Goal: Browse casually: Explore the website without a specific task or goal

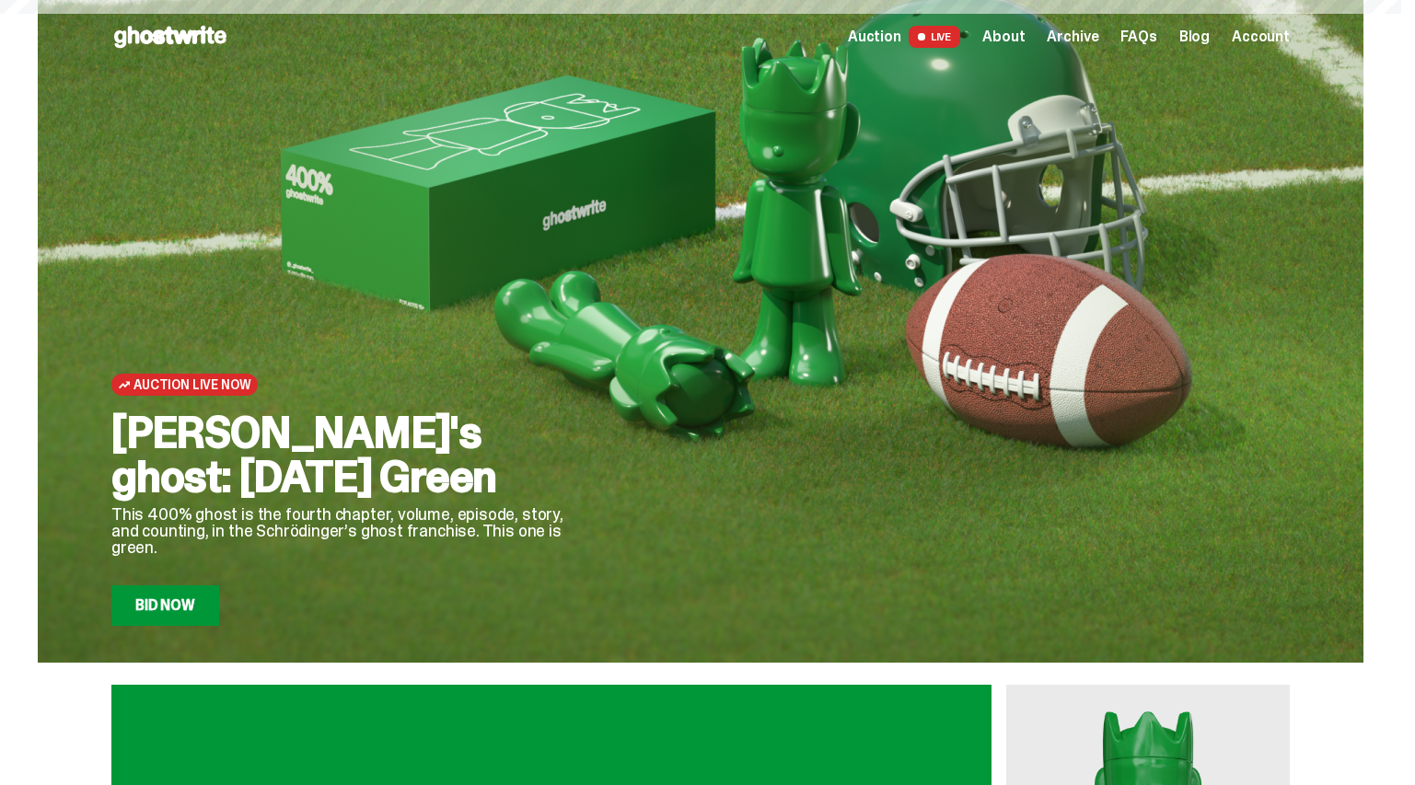
click at [949, 35] on span "LIVE" at bounding box center [935, 37] width 52 height 22
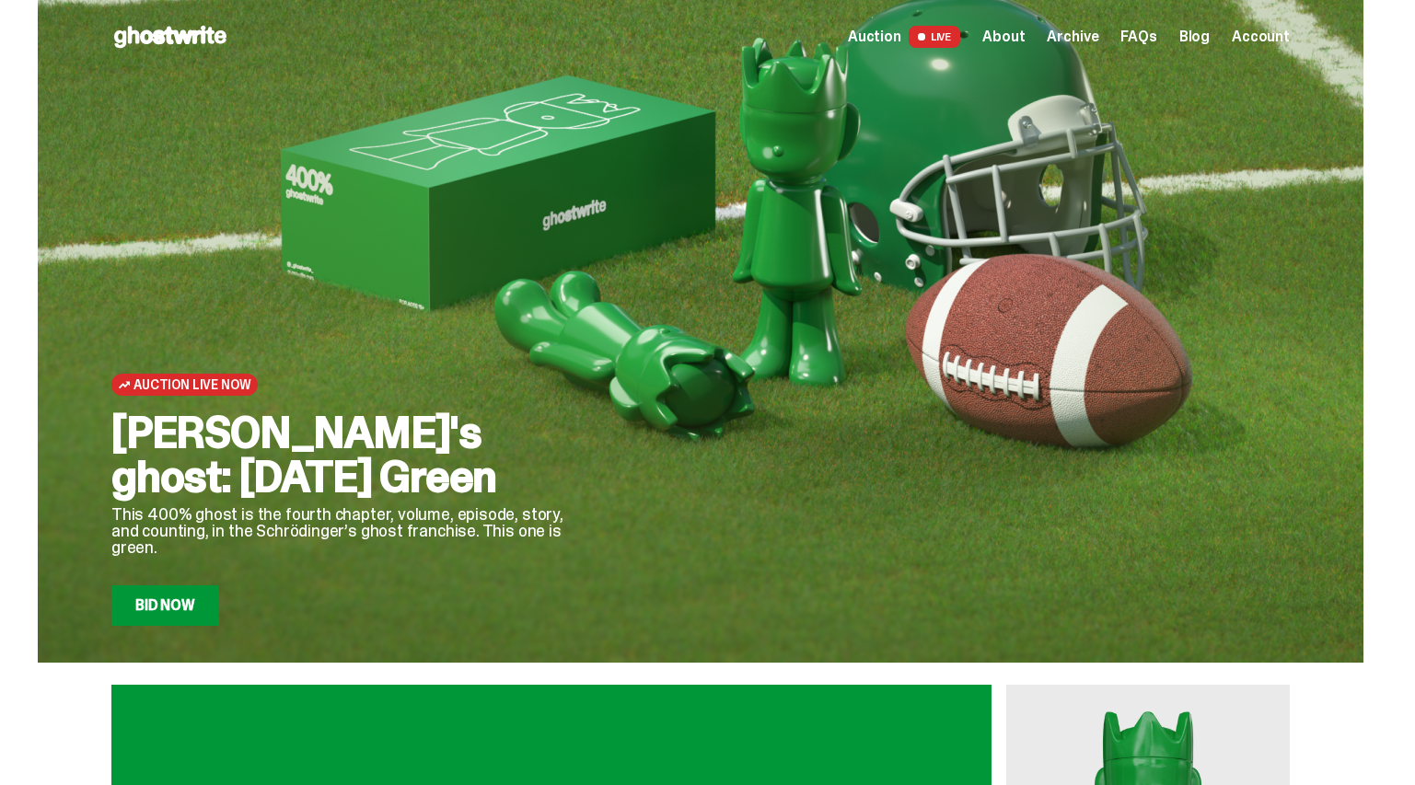
click at [925, 36] on span at bounding box center [921, 36] width 7 height 7
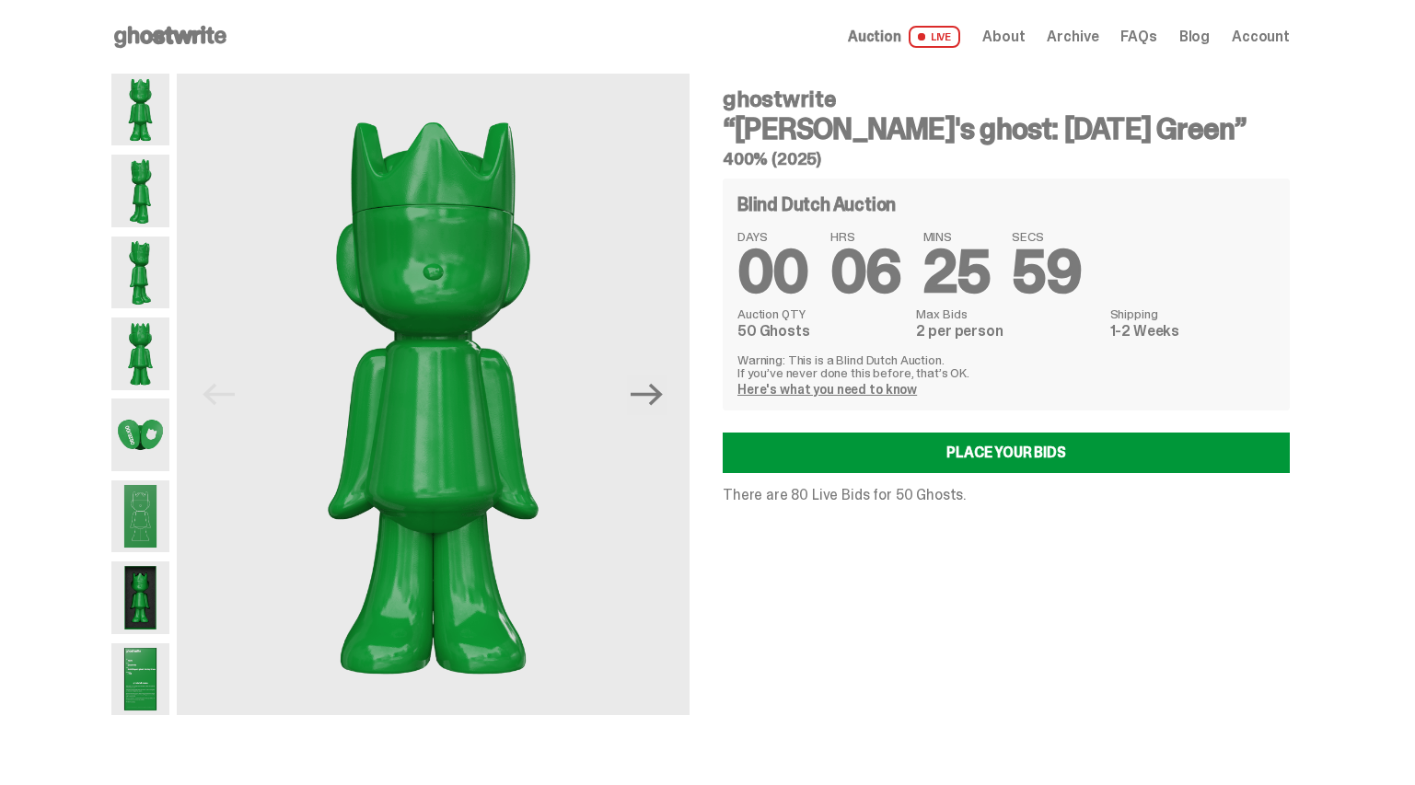
click at [203, 52] on div "Open main menu Home Auction LIVE About Archive FAQs Blog Account" at bounding box center [700, 37] width 1178 height 74
click at [201, 43] on use at bounding box center [170, 37] width 112 height 22
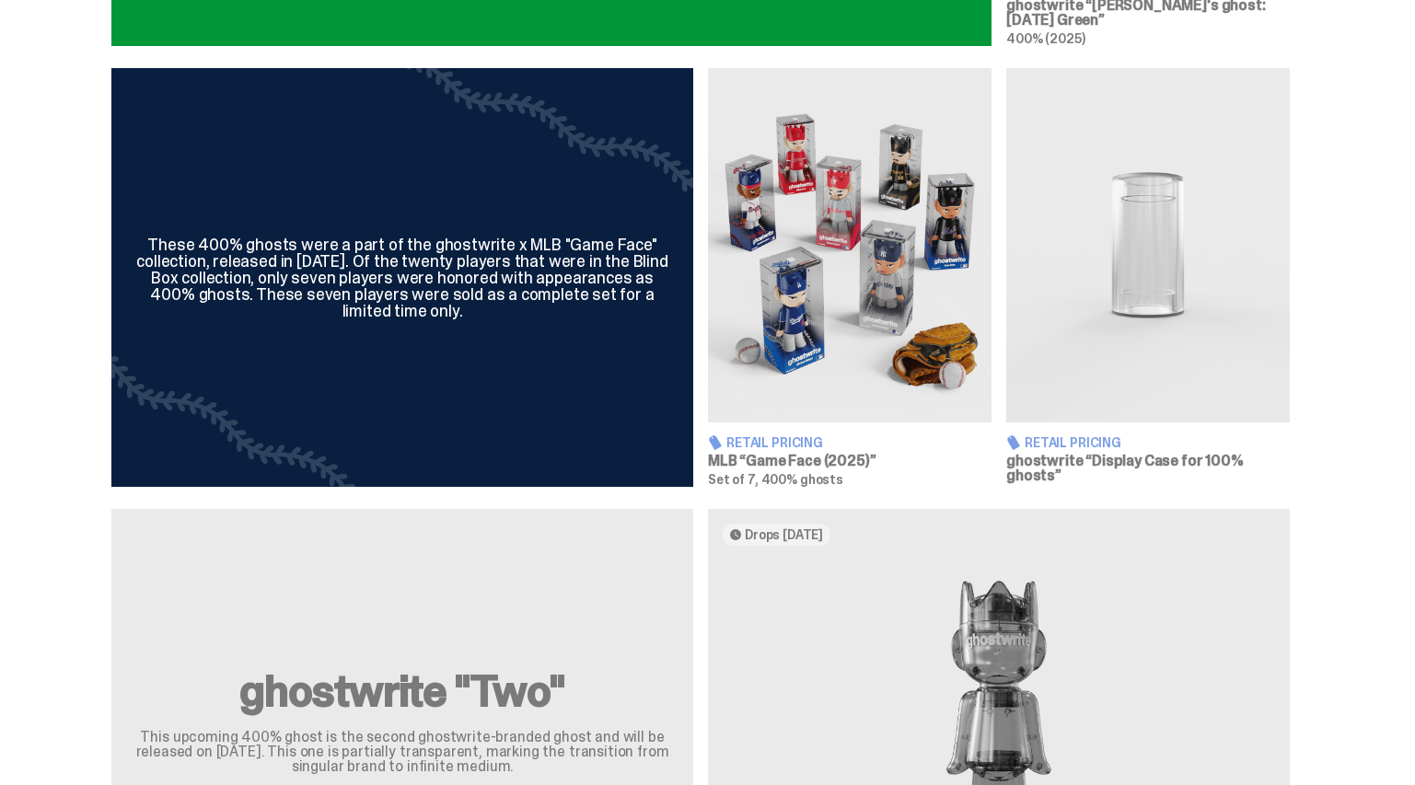
scroll to position [1429, 0]
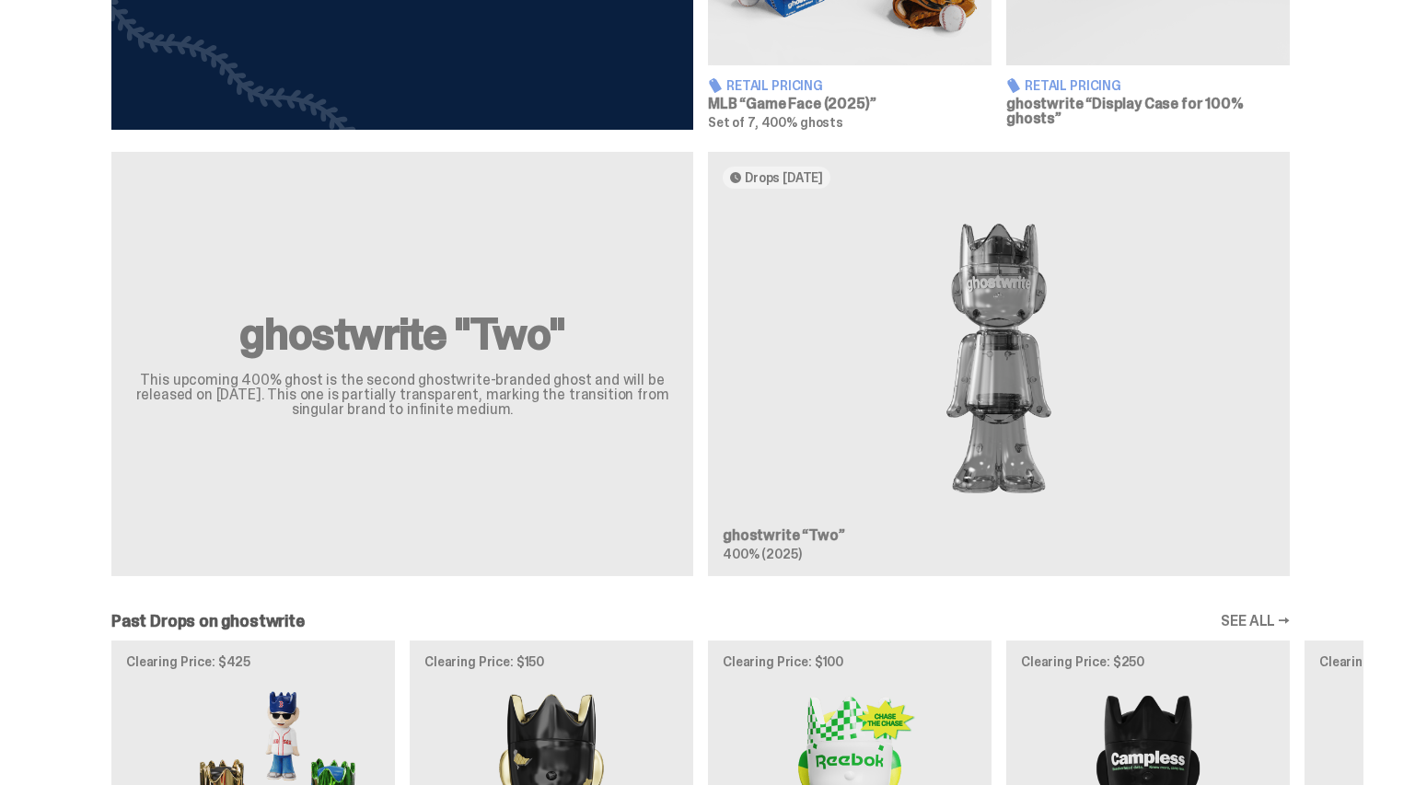
click at [1010, 419] on img at bounding box center [999, 358] width 552 height 311
click at [1006, 400] on img at bounding box center [999, 358] width 552 height 311
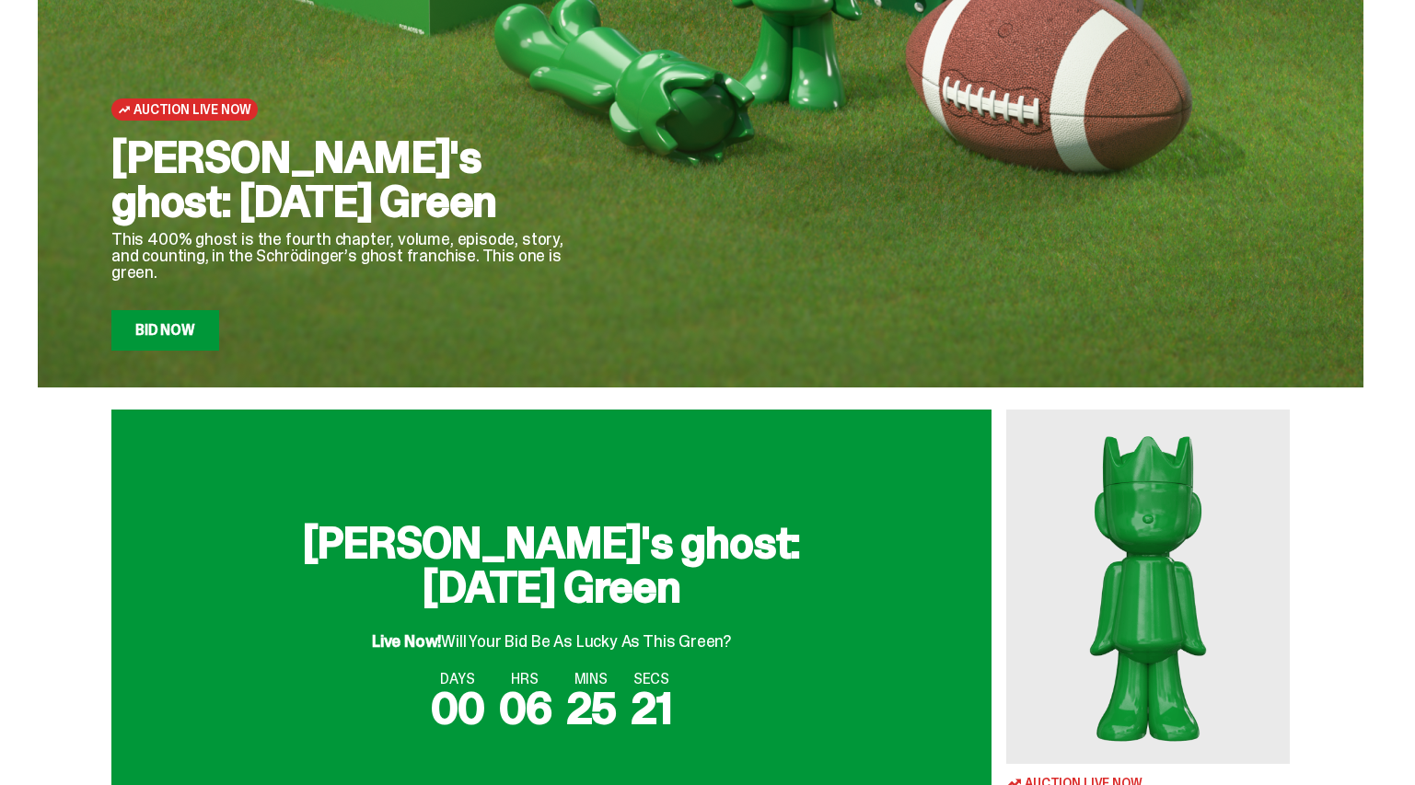
scroll to position [0, 0]
